Goal: Transaction & Acquisition: Obtain resource

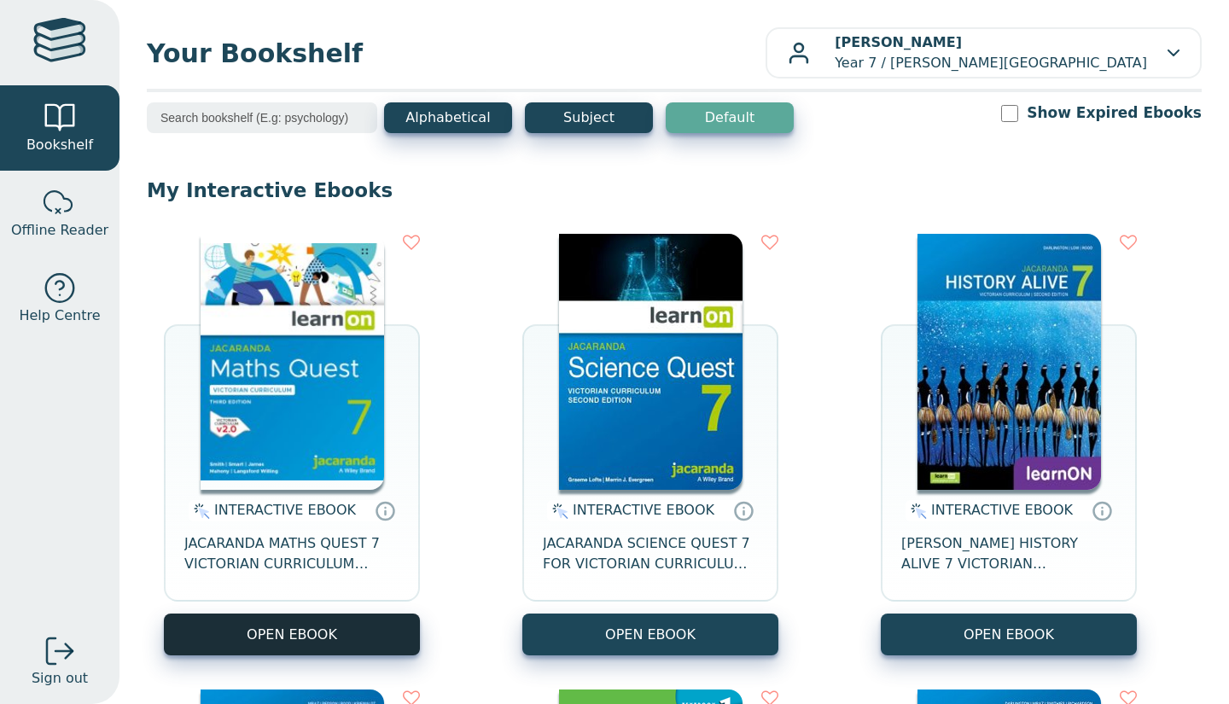
click at [375, 630] on button "OPEN EBOOK" at bounding box center [292, 635] width 256 height 42
click at [352, 625] on button "OPEN EBOOK" at bounding box center [292, 635] width 256 height 42
